Goal: Find specific page/section: Find specific page/section

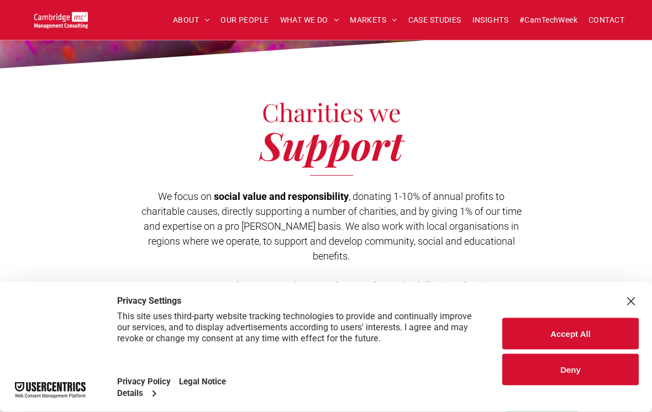
scroll to position [182, 0]
click at [584, 350] on button "Accept All" at bounding box center [570, 333] width 136 height 31
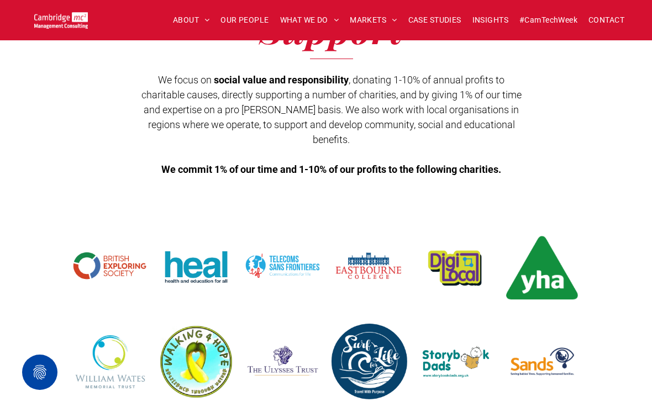
scroll to position [0, 0]
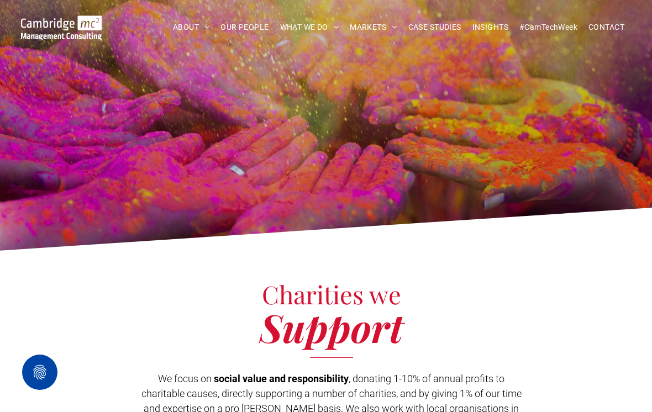
click at [246, 26] on span "OUR PEOPLE" at bounding box center [244, 27] width 48 height 17
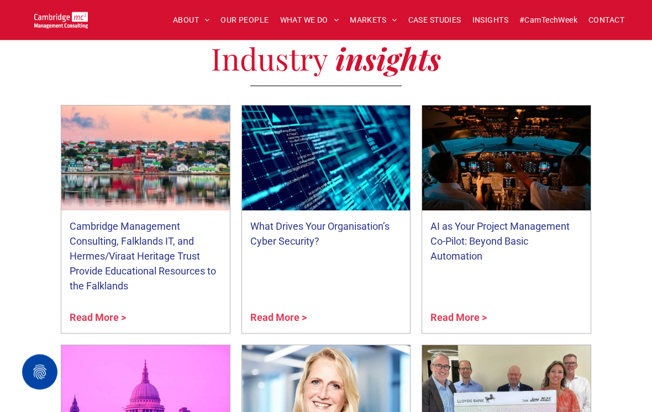
scroll to position [4090, 0]
click at [201, 71] on span "CHARITY" at bounding box center [200, 66] width 33 height 12
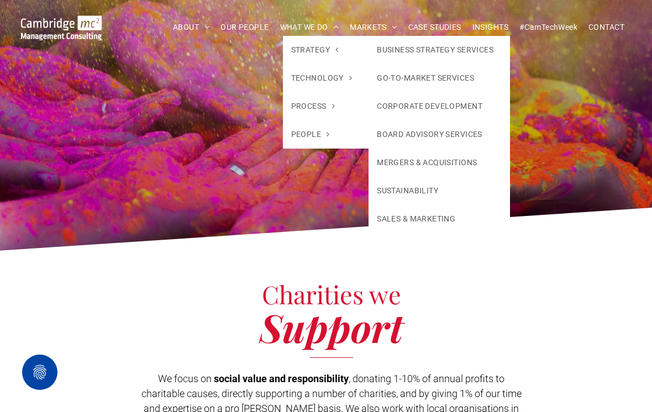
click at [583, 151] on div at bounding box center [326, 128] width 530 height 55
click at [444, 19] on span "CASE STUDIES" at bounding box center [434, 27] width 53 height 17
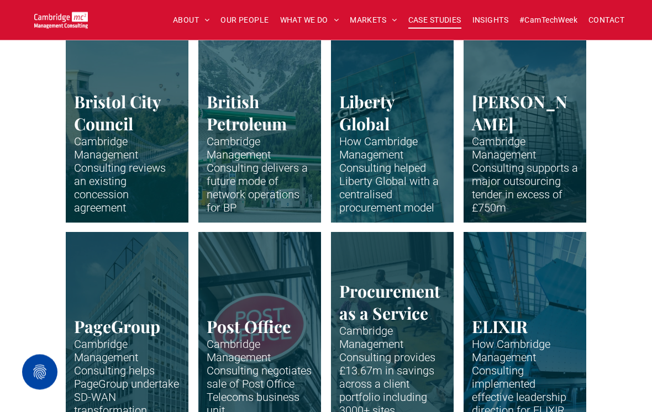
scroll to position [360, 0]
click at [548, 170] on link "One of the major office buildings for Norton Rose" at bounding box center [525, 125] width 123 height 193
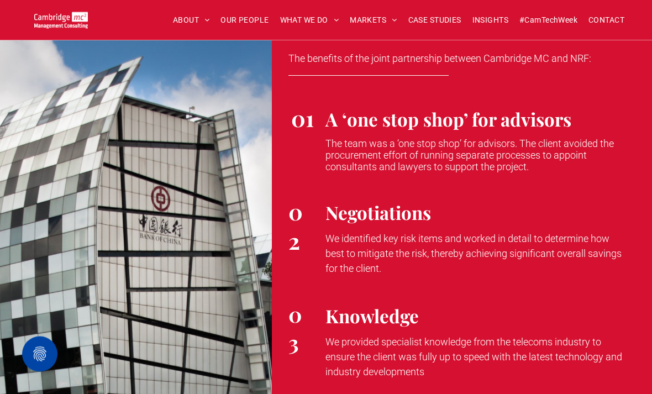
scroll to position [3235, 0]
